Goal: Information Seeking & Learning: Learn about a topic

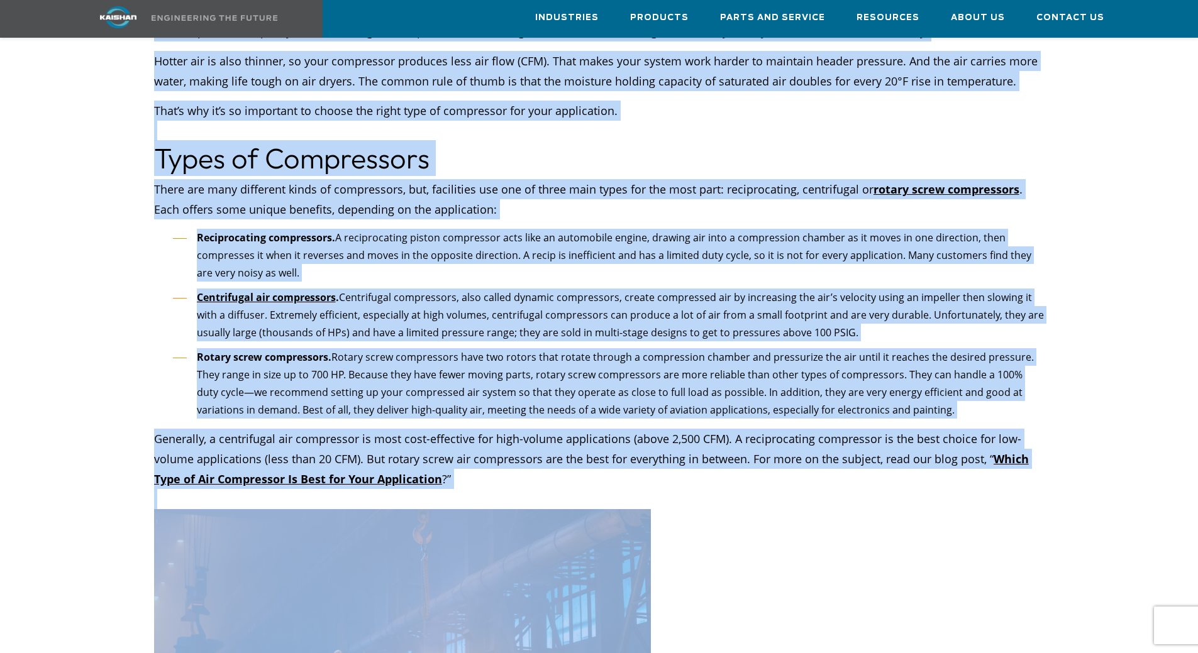
scroll to position [2151, 0]
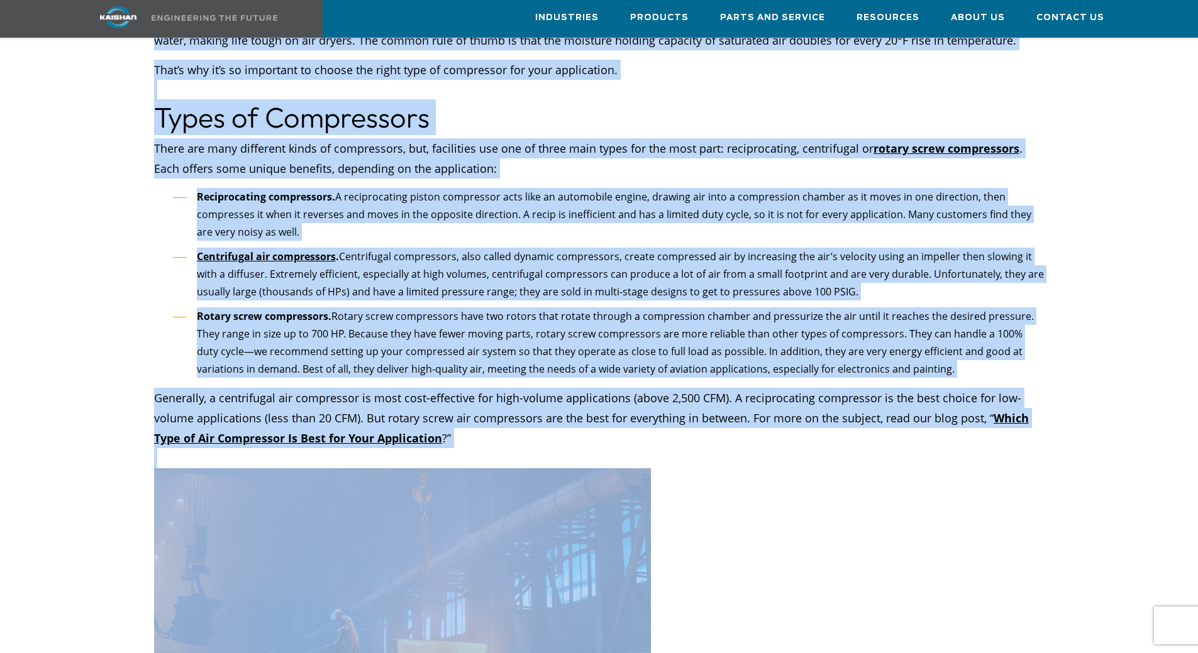
drag, startPoint x: 155, startPoint y: 221, endPoint x: 533, endPoint y: 382, distance: 411.0
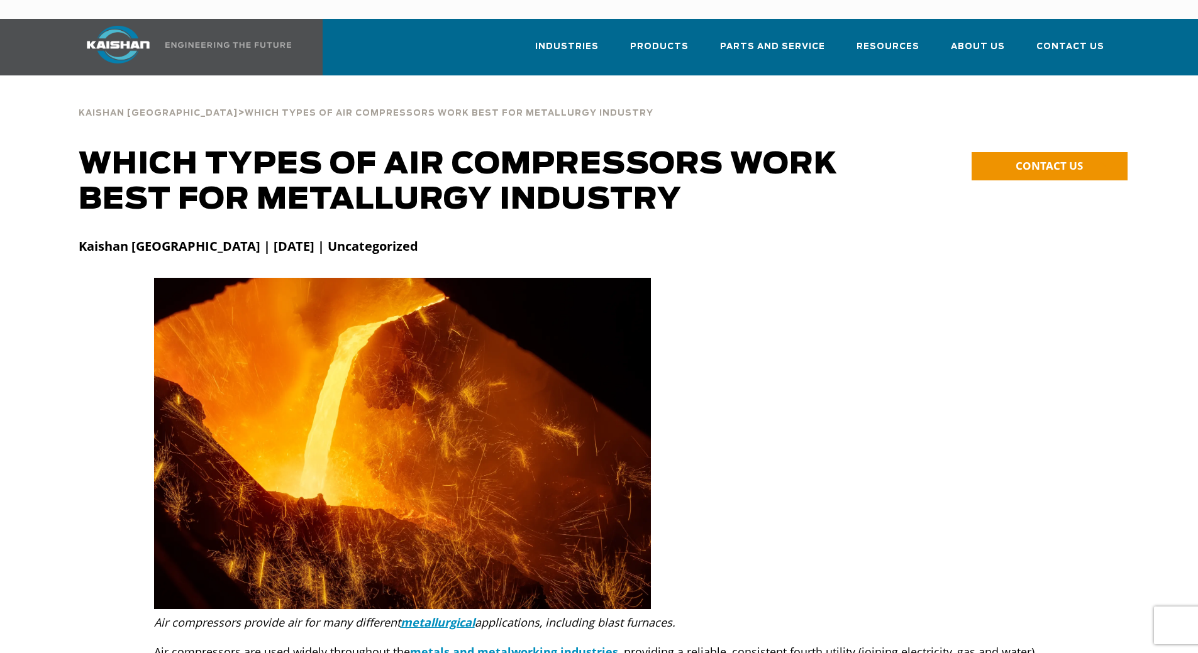
scroll to position [314, 0]
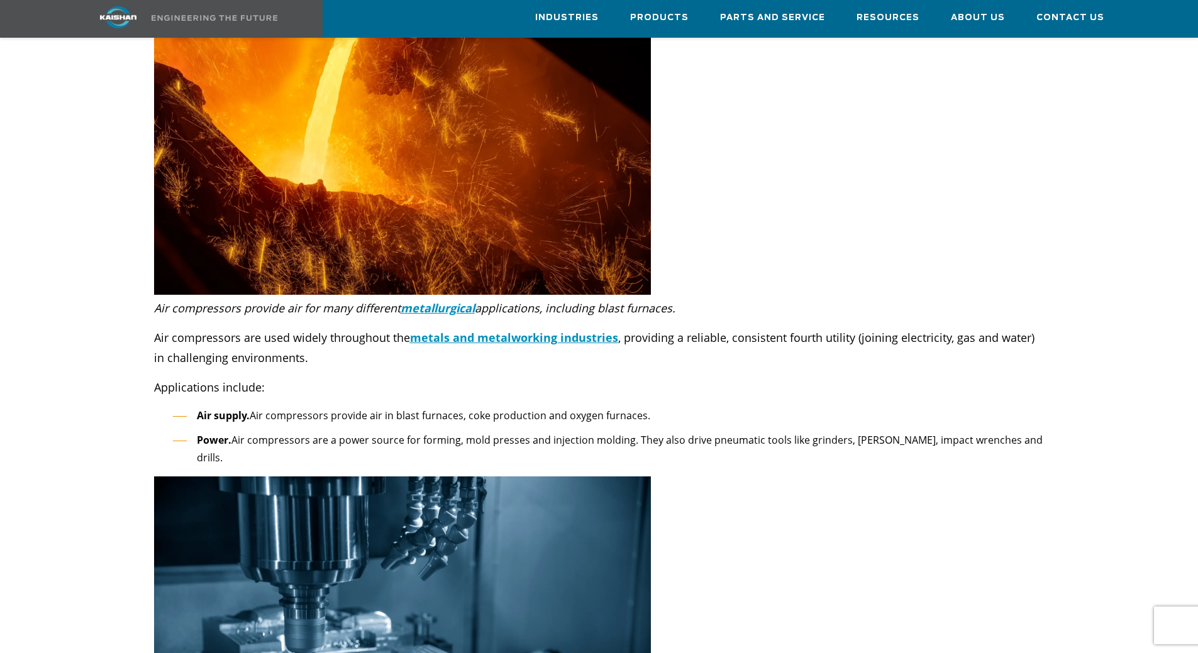
click at [161, 298] on p "Air compressors provide air for many different metallurgical applications, incl…" at bounding box center [599, 308] width 890 height 20
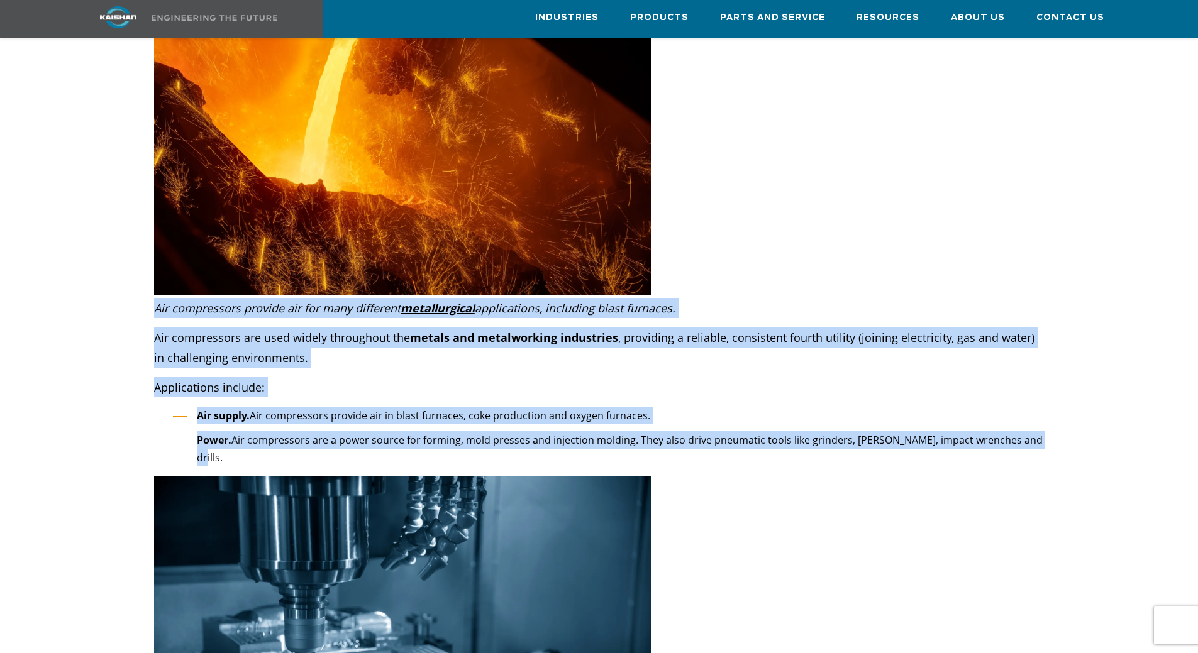
drag, startPoint x: 154, startPoint y: 288, endPoint x: 1029, endPoint y: 426, distance: 885.9
click at [1029, 426] on div "Air compressors provide air for many different metallurgical applications, incl…" at bounding box center [599, 387] width 890 height 179
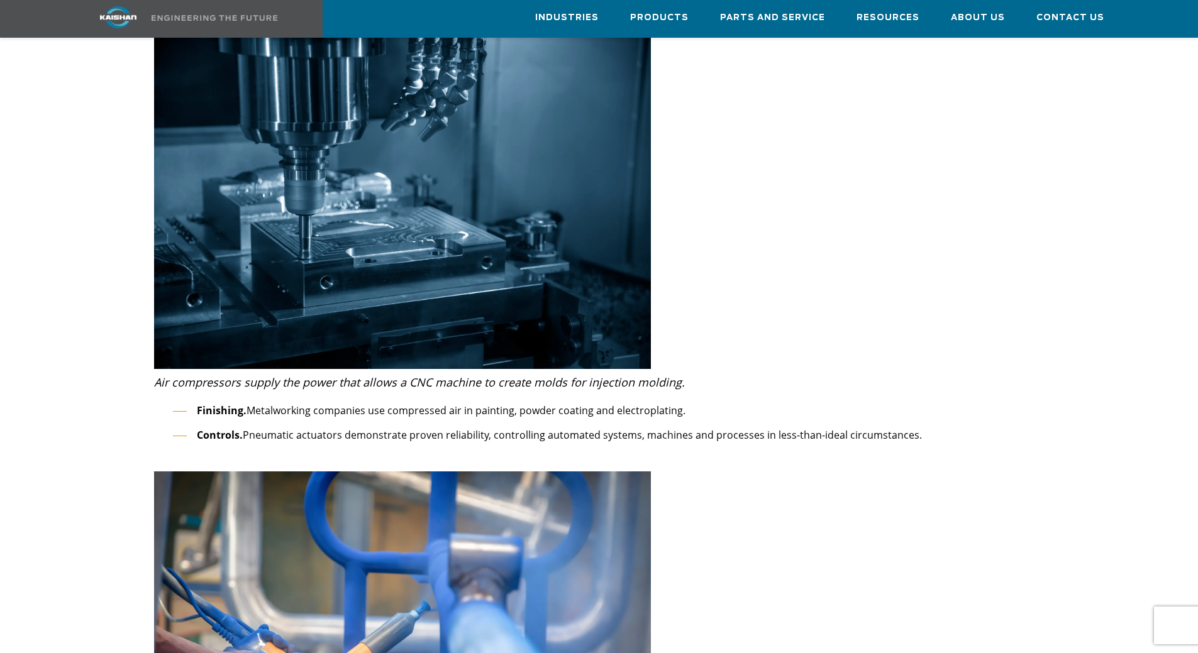
scroll to position [754, 0]
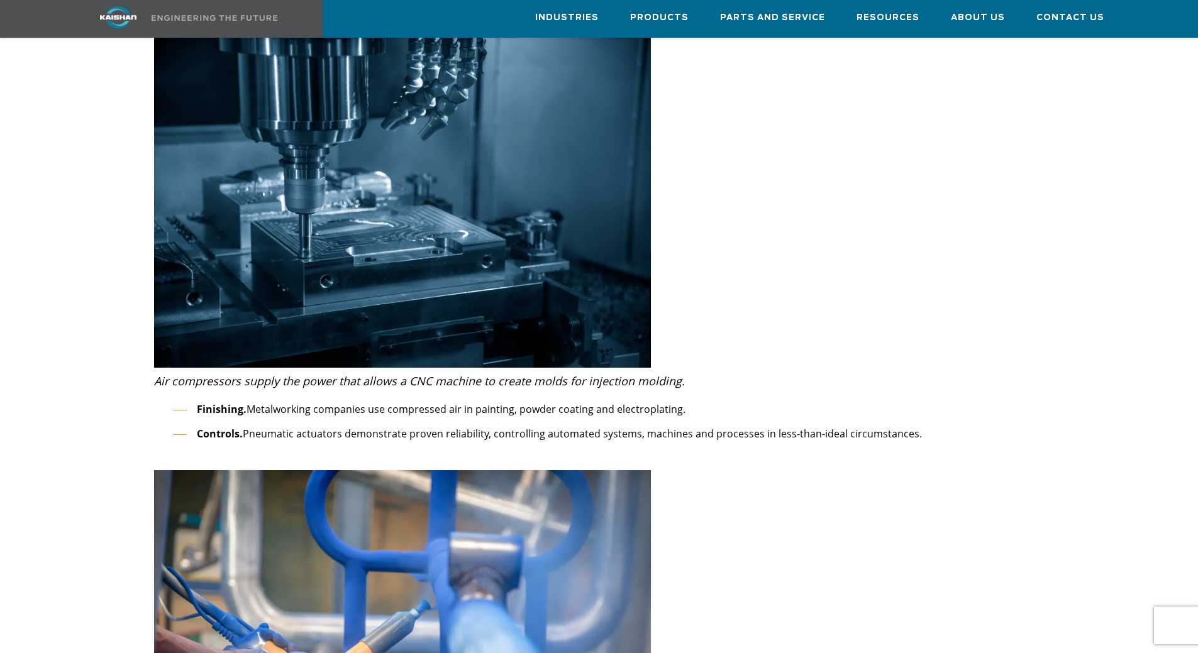
drag, startPoint x: 157, startPoint y: 343, endPoint x: 991, endPoint y: 400, distance: 836.9
click at [991, 400] on div "Air compressors supply the power that allows a CNC machine to create molds for …" at bounding box center [599, 420] width 890 height 99
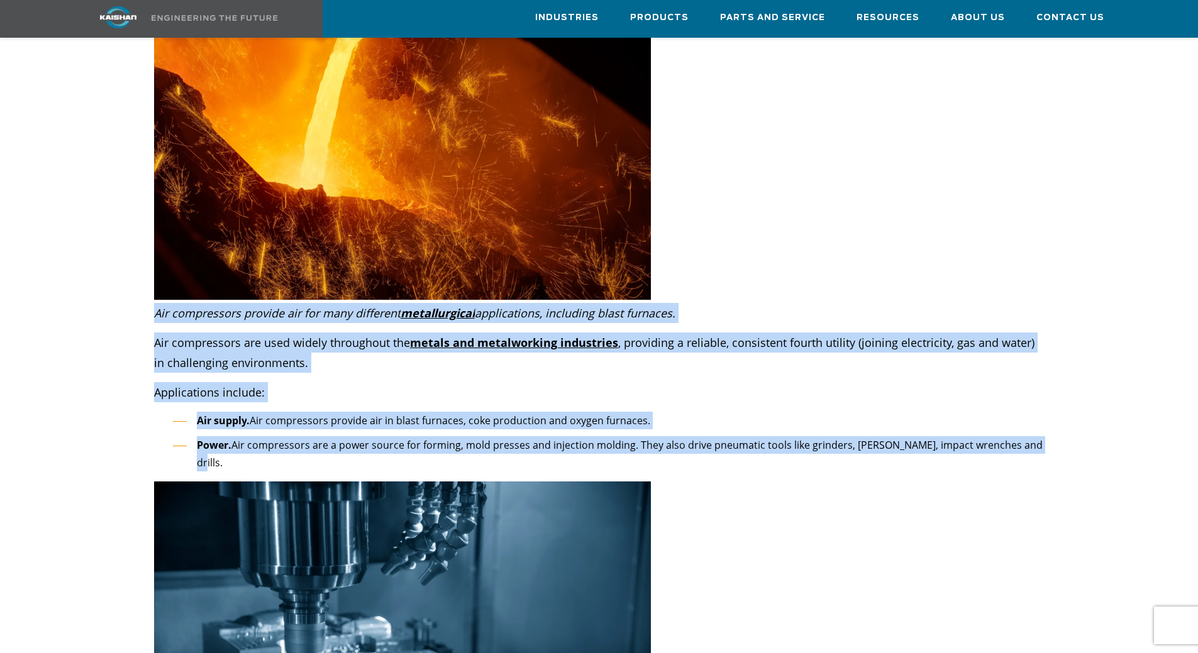
scroll to position [251, 0]
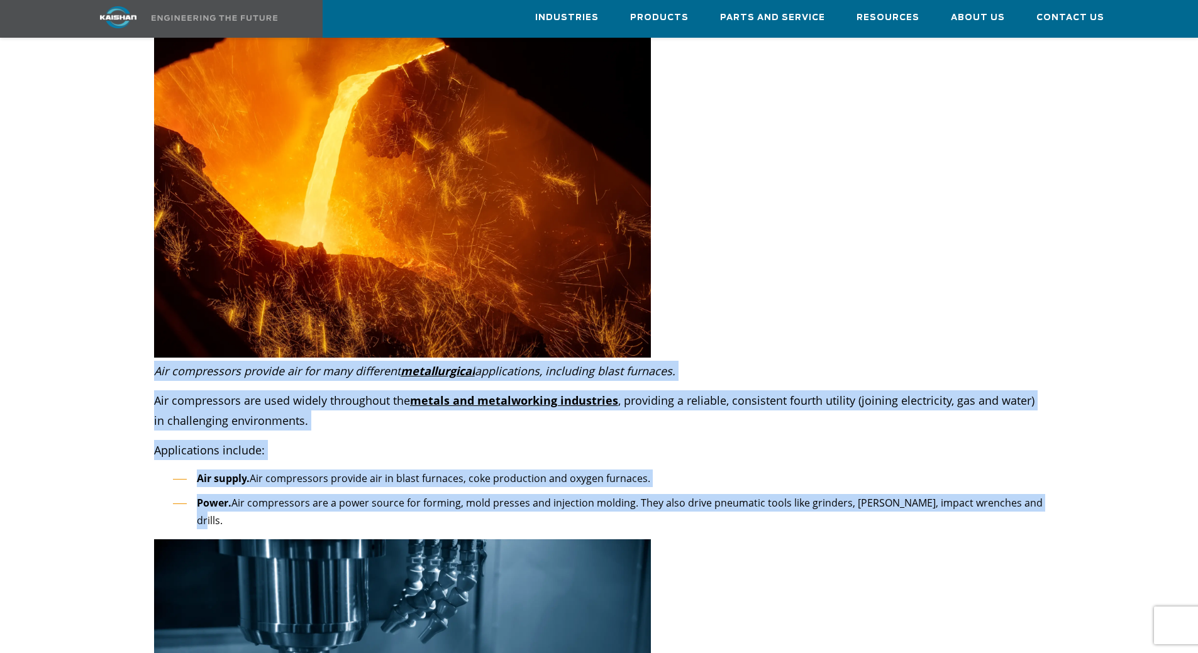
click at [362, 440] on p "Applications include:" at bounding box center [599, 450] width 890 height 20
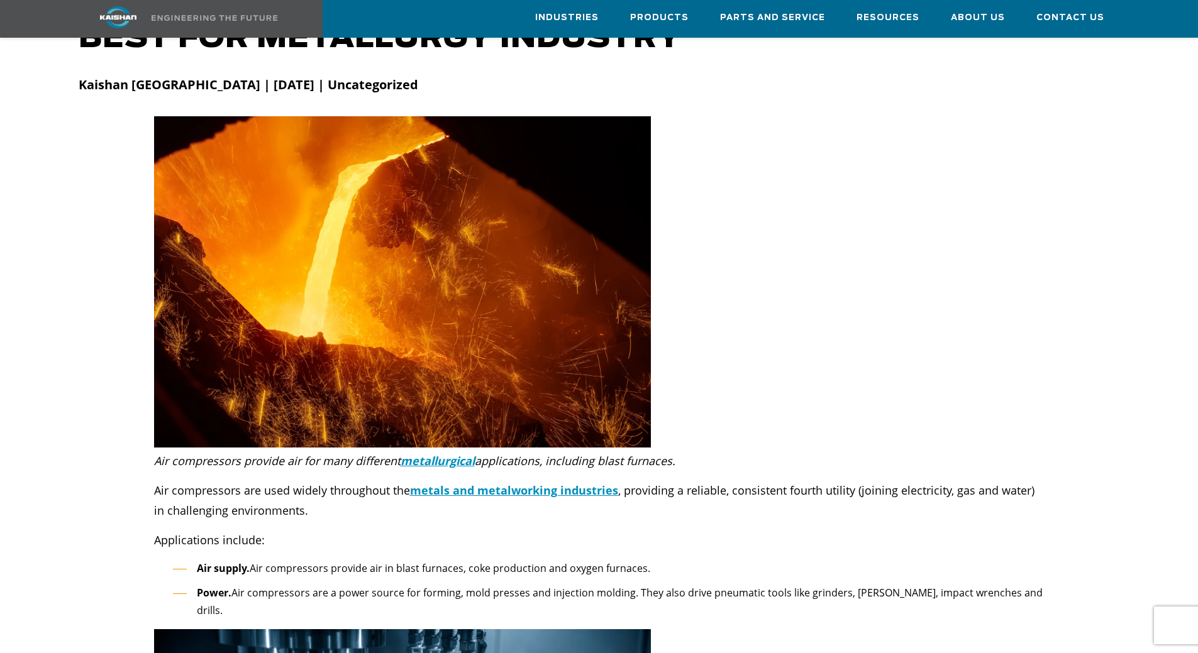
scroll to position [314, 0]
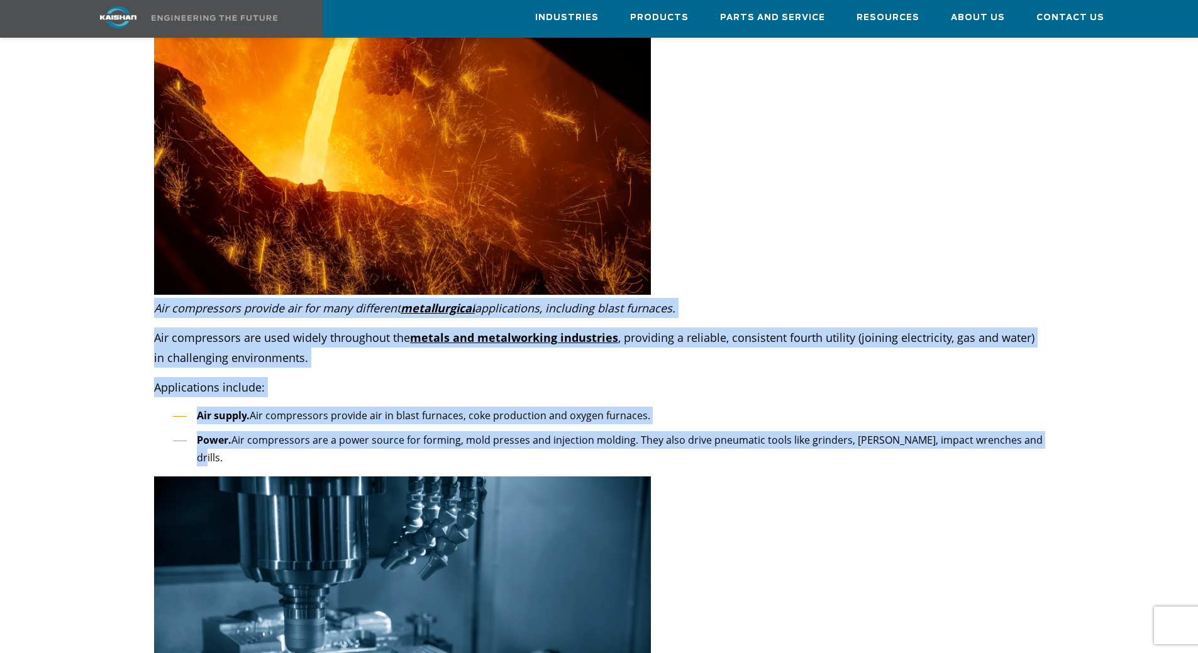
drag, startPoint x: 157, startPoint y: 287, endPoint x: 1031, endPoint y: 426, distance: 884.8
click at [1031, 426] on div "Air compressors provide air for many different metallurgical applications, incl…" at bounding box center [599, 387] width 890 height 179
copy div "Air compressors provide air for many different metallurgical applications, incl…"
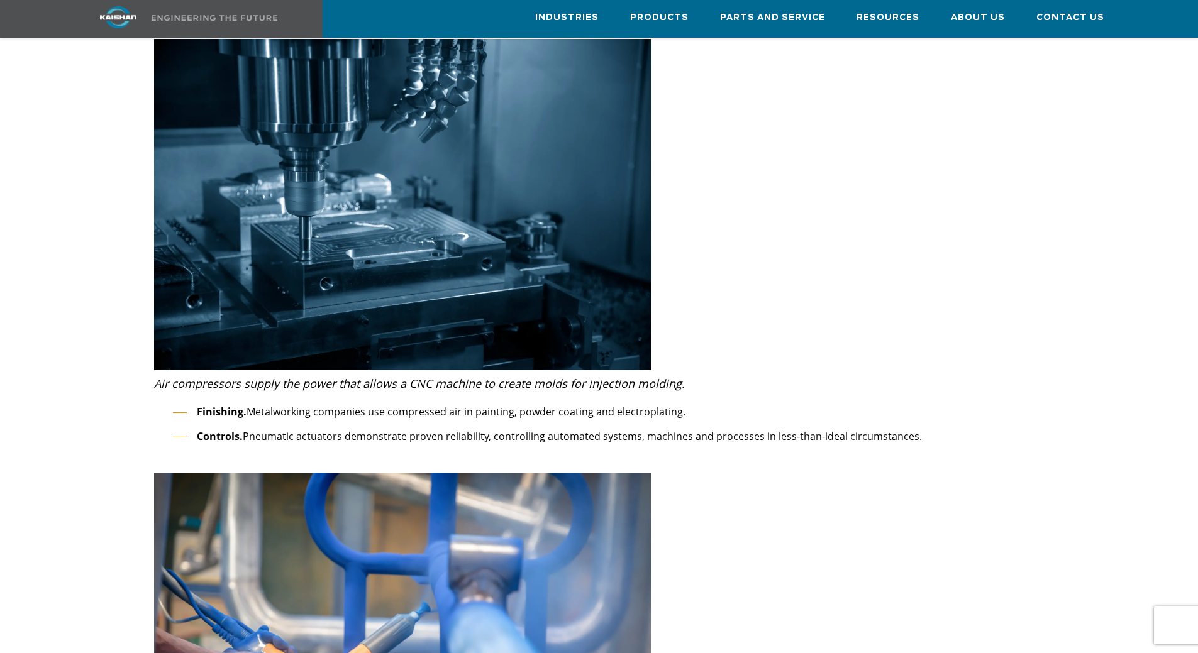
scroll to position [880, 0]
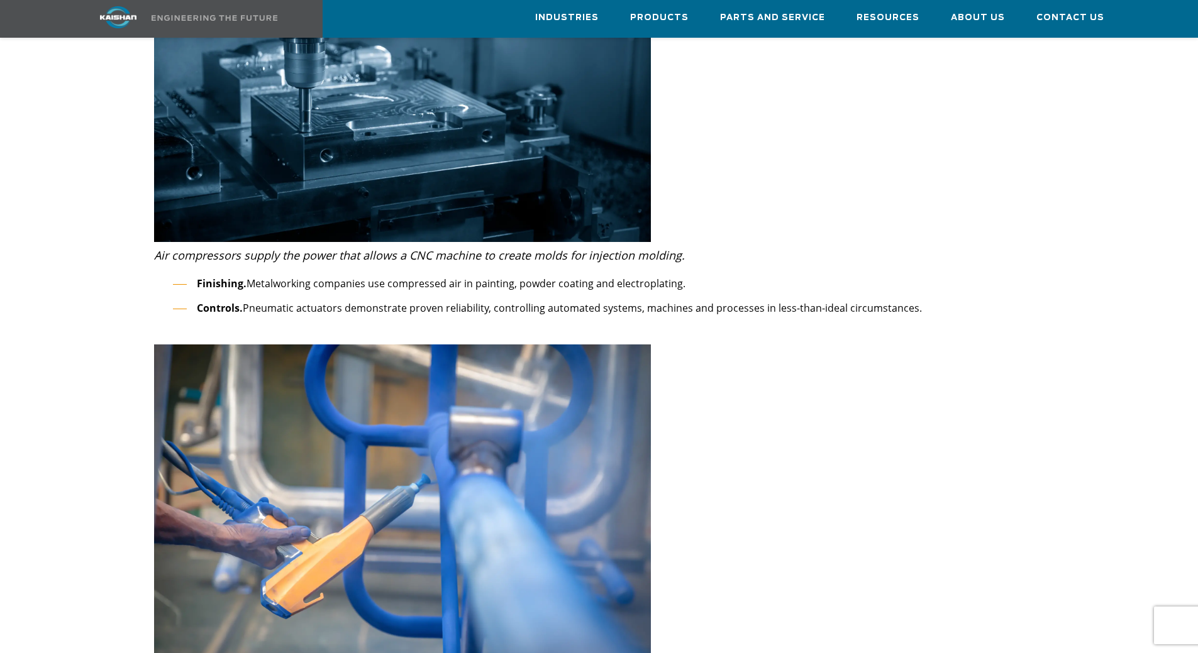
click at [158, 248] on em "Air compressors supply the power that allows a CNC machine to create molds for …" at bounding box center [419, 255] width 531 height 15
click at [159, 248] on em "Air compressors supply the power that allows a CNC machine to create molds for …" at bounding box center [419, 255] width 531 height 15
drag, startPoint x: 157, startPoint y: 218, endPoint x: 1005, endPoint y: 277, distance: 850.8
click at [1005, 277] on div "Air compressors supply the power that allows a CNC machine to create molds for …" at bounding box center [599, 294] width 890 height 99
copy div "Air compressors supply the power that allows a CNC machine to create molds for …"
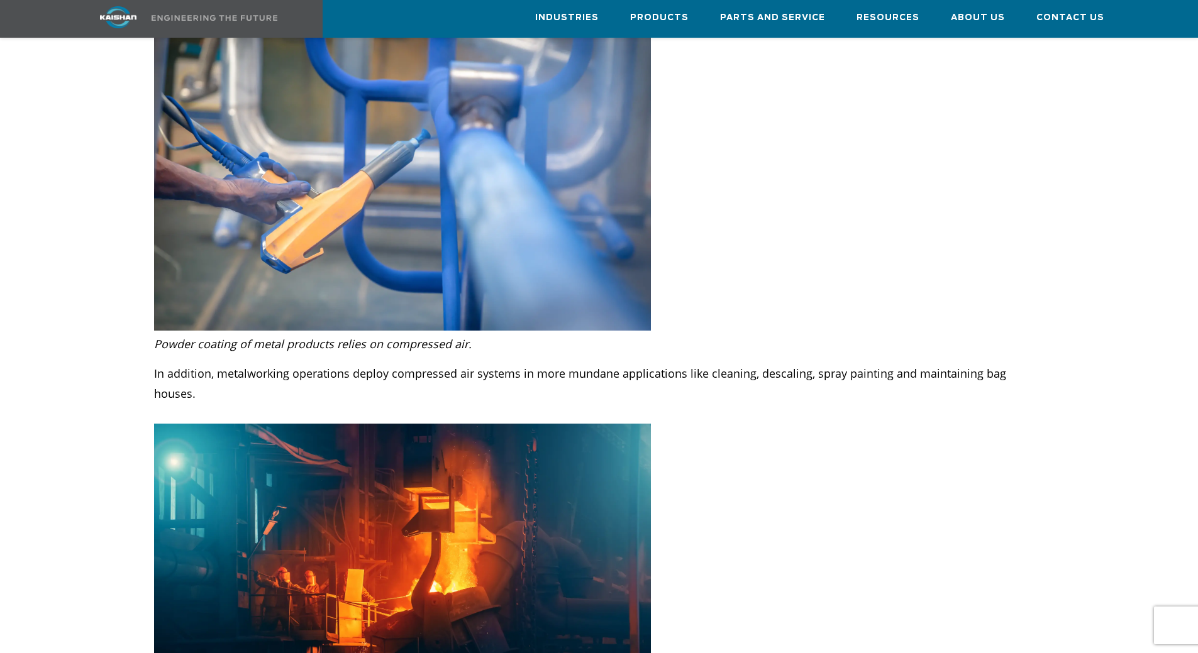
scroll to position [1383, 0]
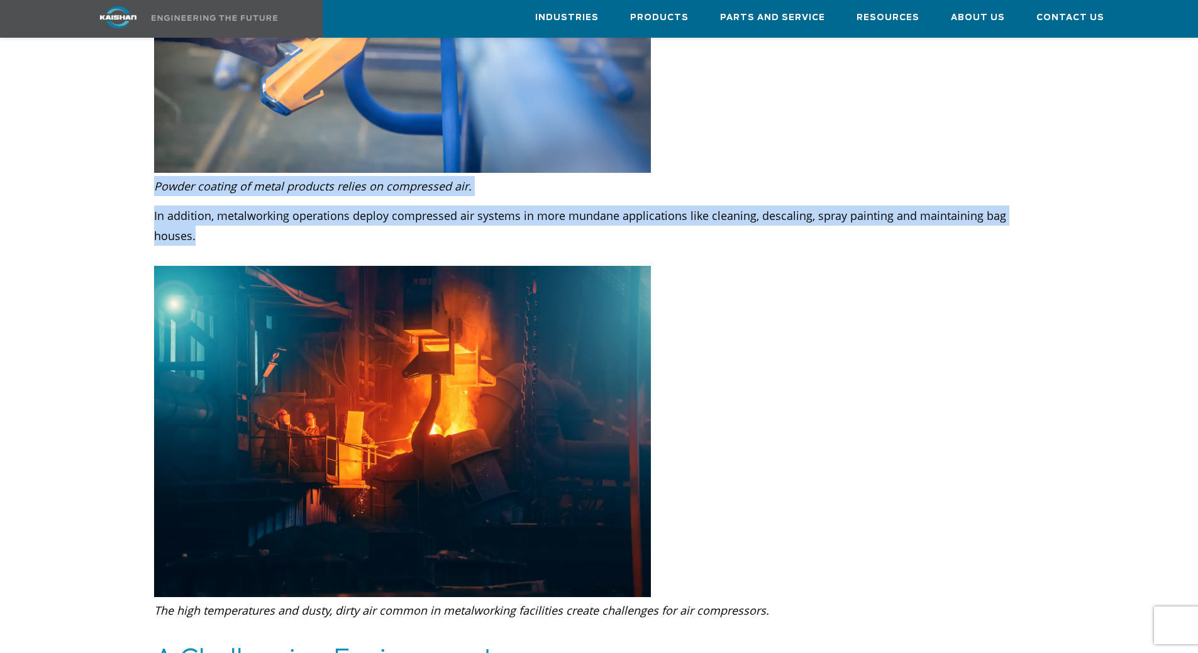
drag, startPoint x: 155, startPoint y: 149, endPoint x: 1042, endPoint y: 181, distance: 888.3
click at [1042, 181] on div "Powder coating of metal products relies on compressed air. In addition, metalwo…" at bounding box center [599, 221] width 890 height 90
copy div "Powder coating of metal products relies on compressed air. In addition, metalwo…"
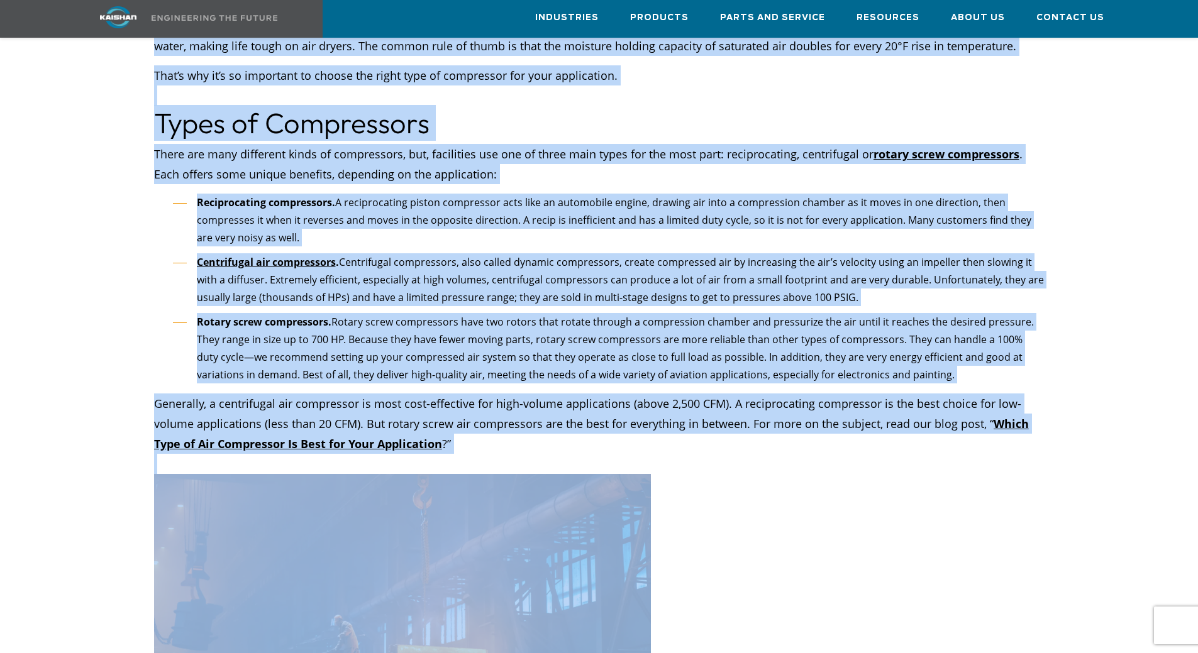
scroll to position [2165, 0]
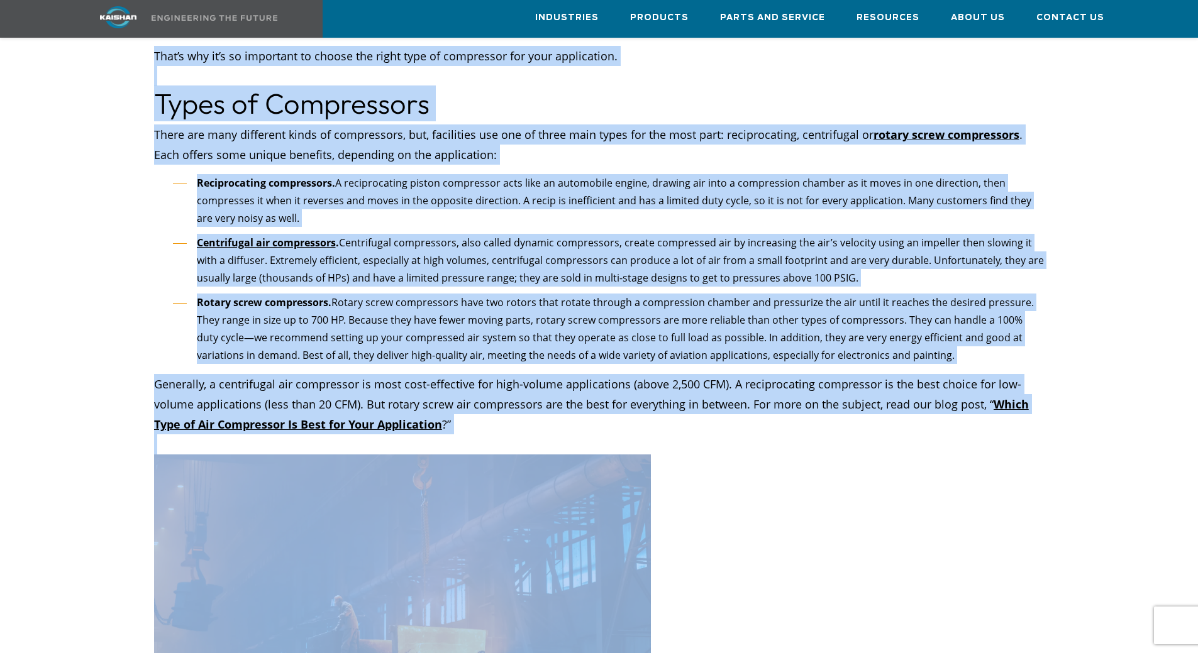
drag, startPoint x: 158, startPoint y: 350, endPoint x: 872, endPoint y: 361, distance: 713.7
copy div "L Ipsumdolors Ametconsect Adi elitsed doeiusmodtem incididun ut l etdoloremag a…"
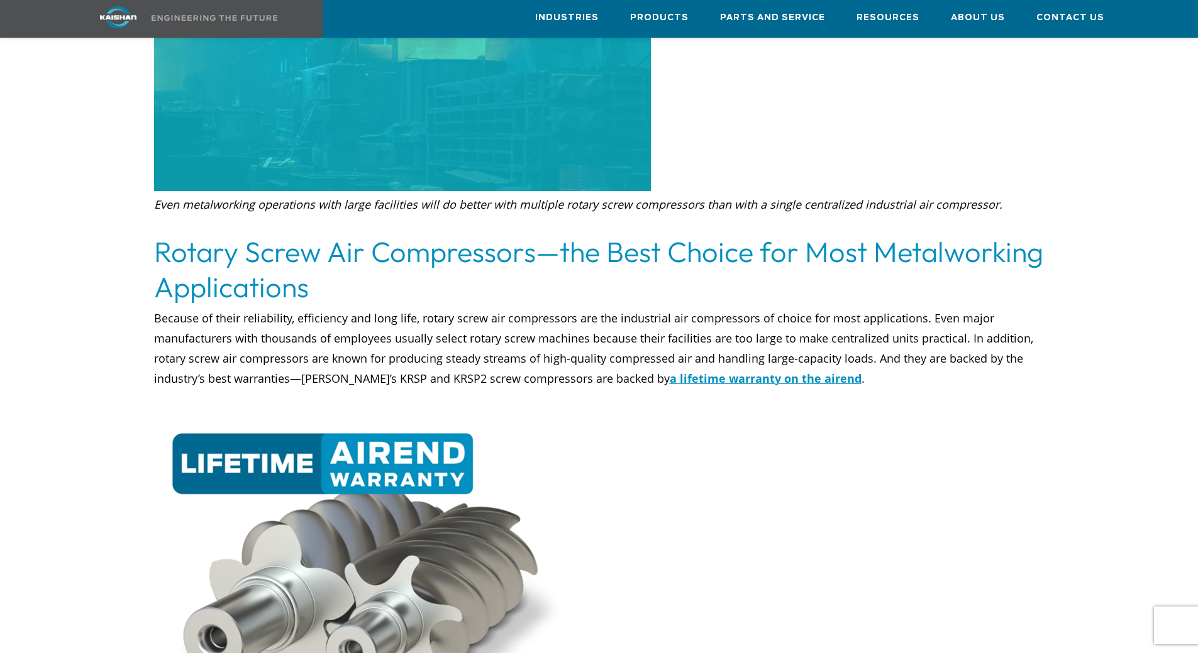
scroll to position [2731, 0]
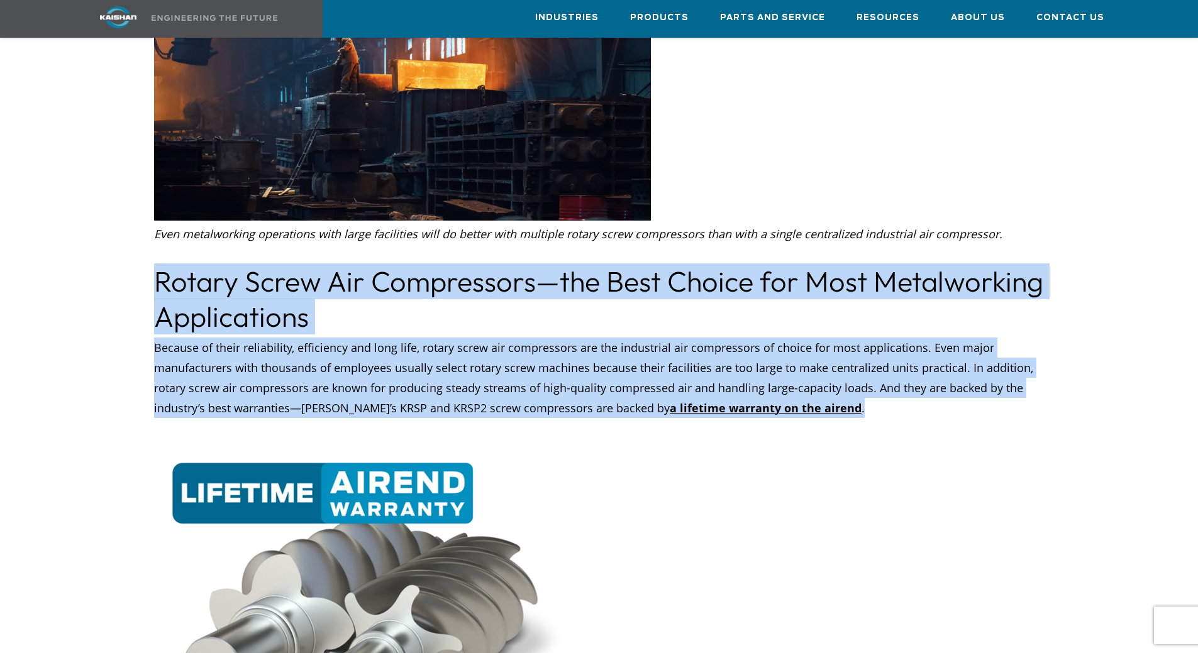
drag, startPoint x: 157, startPoint y: 224, endPoint x: 906, endPoint y: 346, distance: 758.6
click at [920, 347] on div "Air compressors supply the power that allows a CNC machine to create molds for …" at bounding box center [599, 569] width 1056 height 5019
copy div "Rotary Screw Air Compressors—the Best Choice for Most Metalworking Applications…"
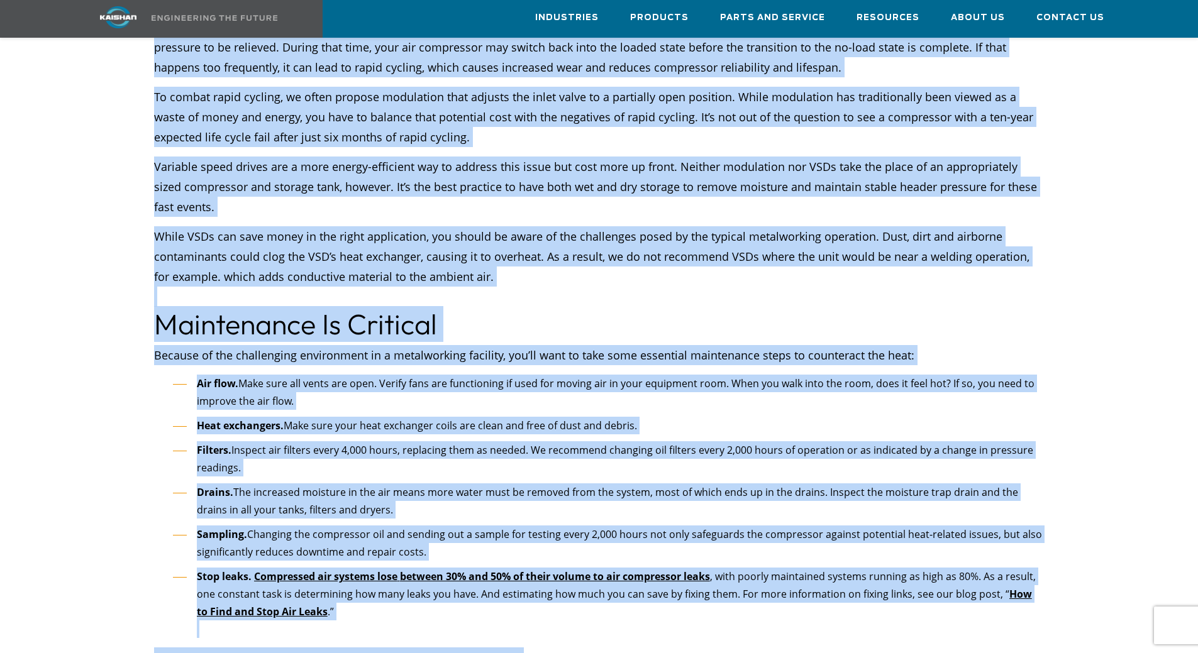
scroll to position [4066, 0]
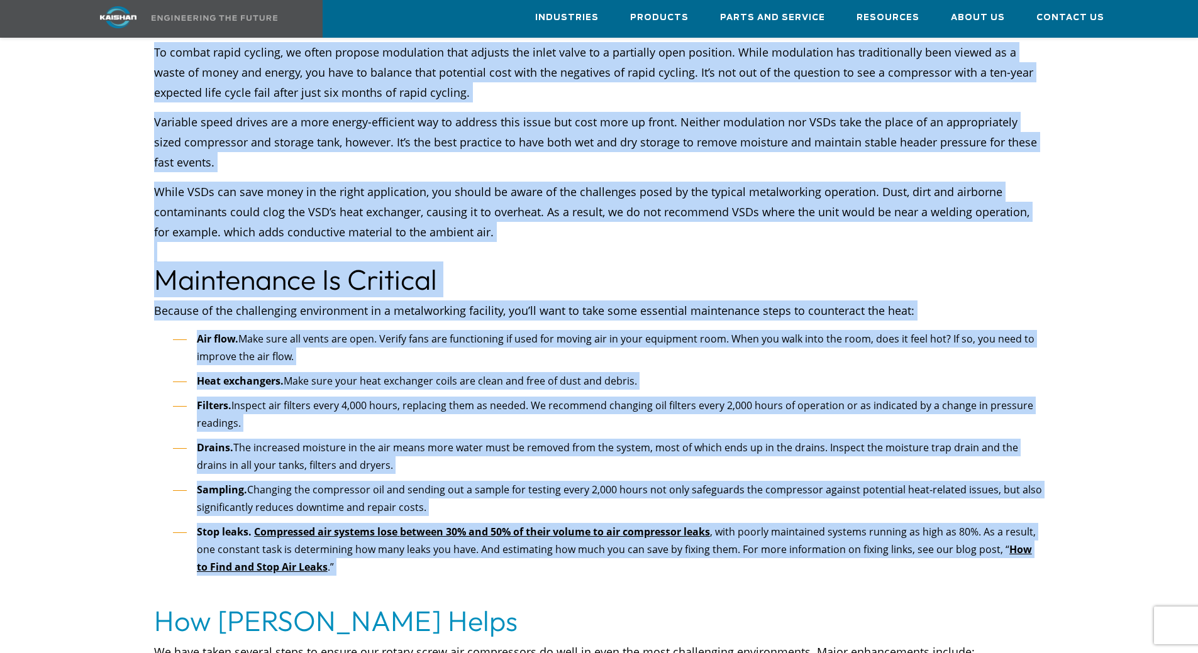
drag, startPoint x: 155, startPoint y: 222, endPoint x: 463, endPoint y: 516, distance: 425.5
copy div "Loremipsumd Sita Con adi eli sed doei tem in utla etdolo magna ali enimadmini v…"
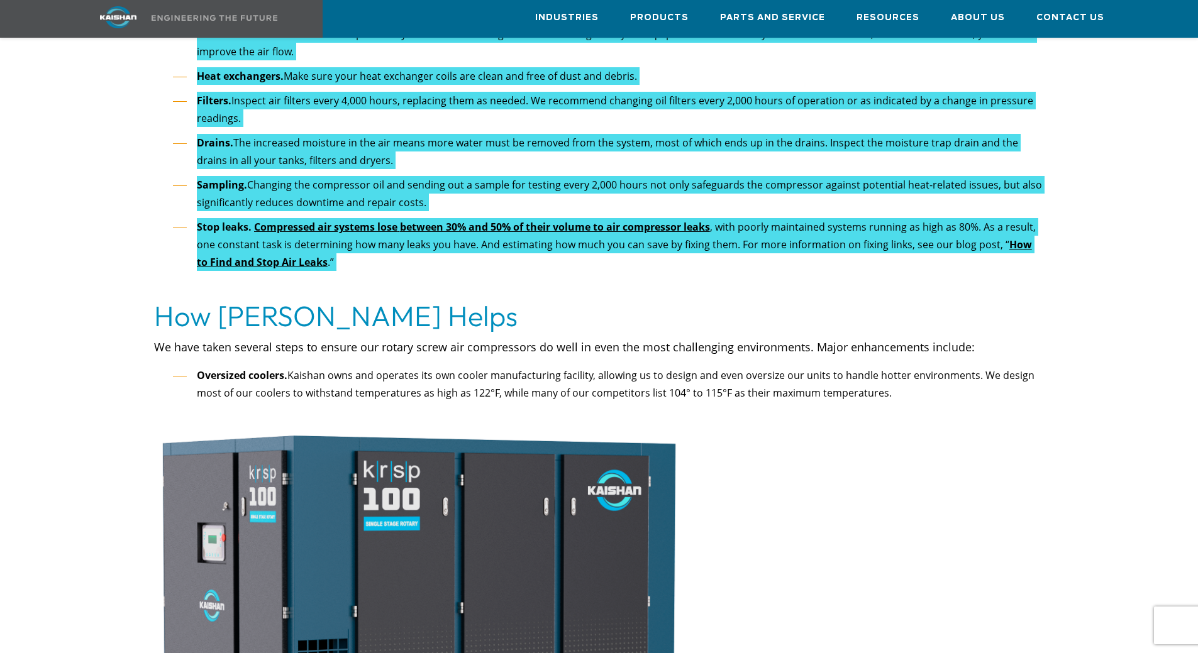
scroll to position [4443, 0]
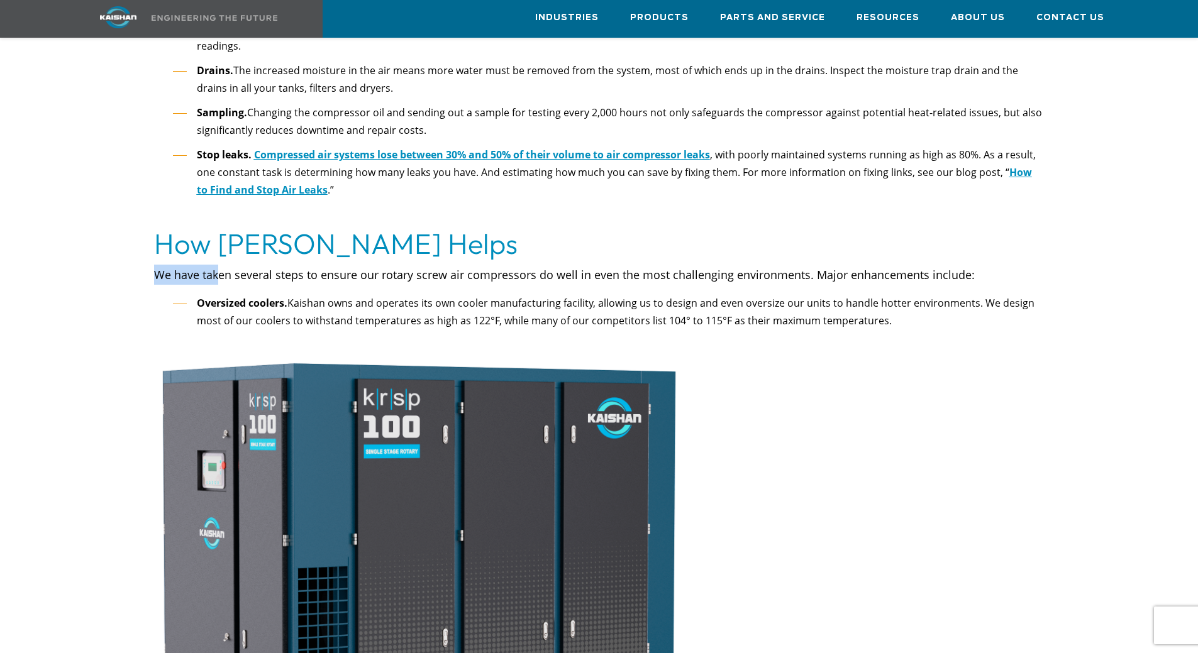
drag, startPoint x: 155, startPoint y: 196, endPoint x: 216, endPoint y: 204, distance: 61.5
click at [216, 265] on p "We have taken several steps to ensure our rotary screw air compressors do well …" at bounding box center [599, 275] width 890 height 20
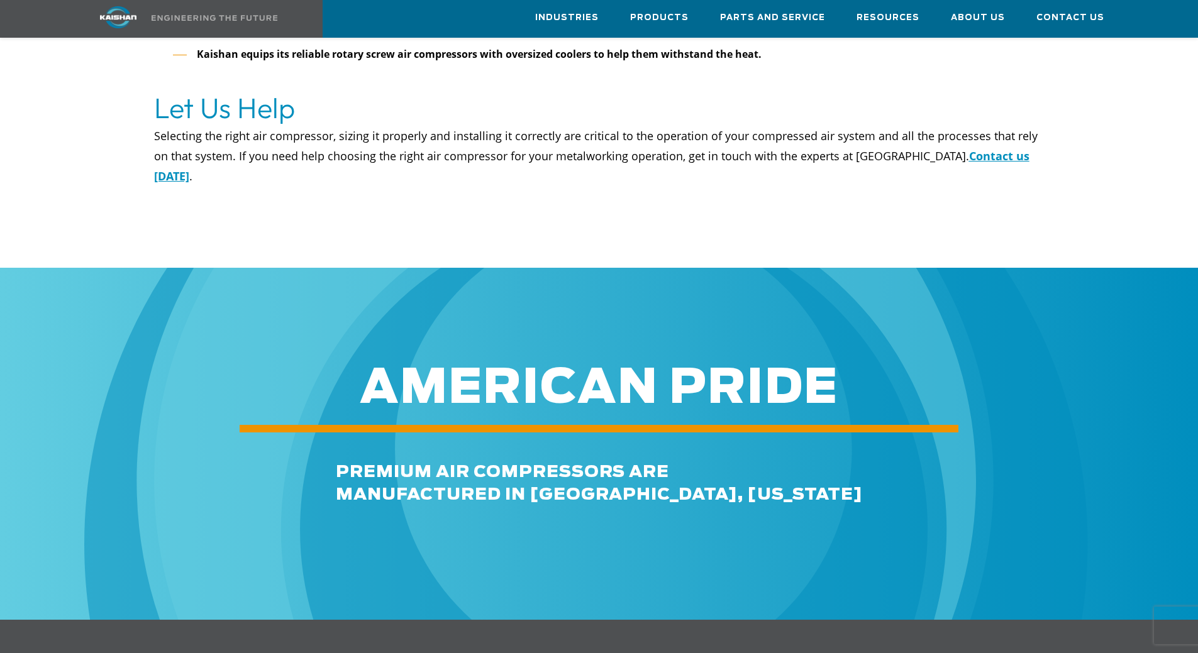
scroll to position [5575, 0]
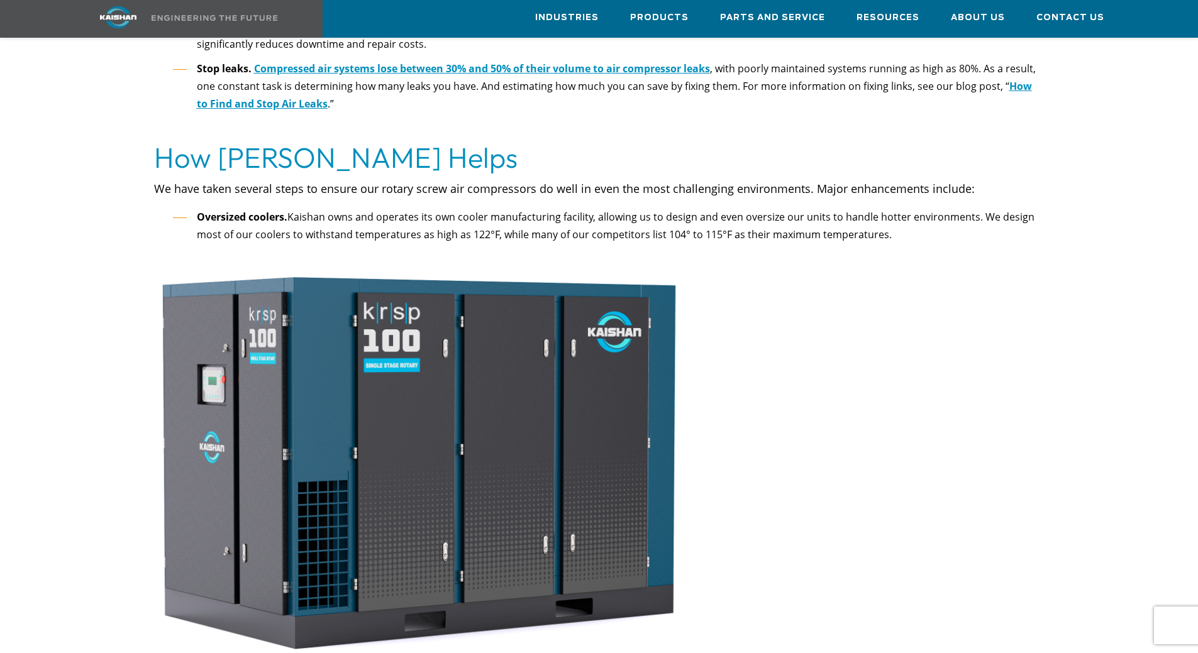
scroll to position [4401, 0]
